Goal: Transaction & Acquisition: Purchase product/service

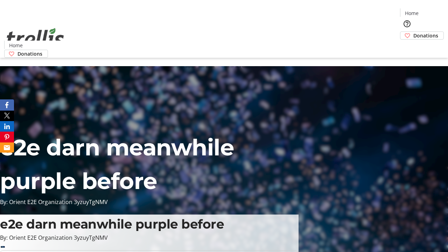
click at [413, 32] on span "Donations" at bounding box center [425, 35] width 25 height 7
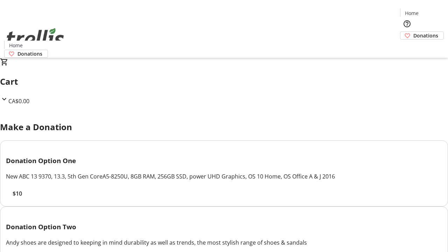
click at [22, 198] on span "$10" at bounding box center [17, 193] width 9 height 8
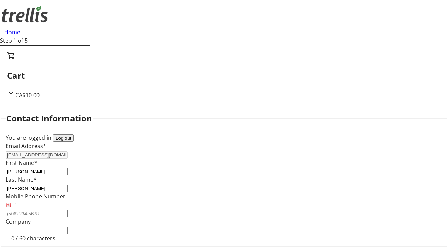
select select "BC"
select select "CA"
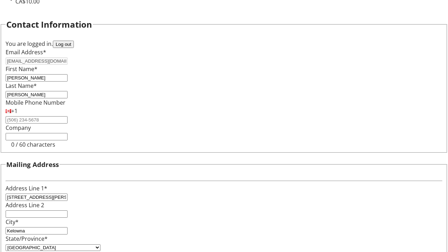
type input "V1Y 0C2"
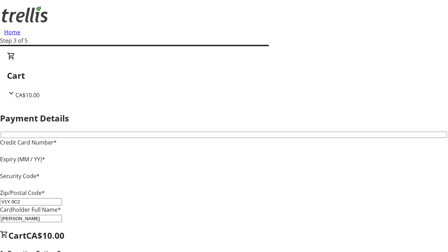
type input "V1Y 0C2"
